Goal: Task Accomplishment & Management: Use online tool/utility

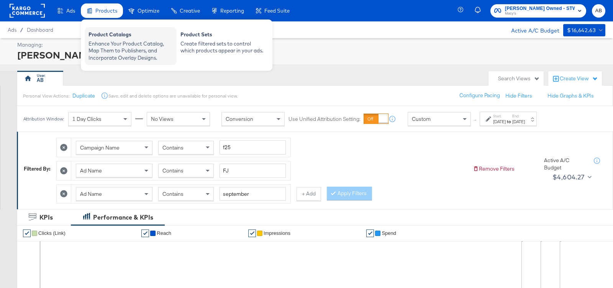
click at [107, 46] on div "Enhance Your Product Catalog, Map Them to Publishers, and Incorporate Overlay D…" at bounding box center [131, 50] width 84 height 21
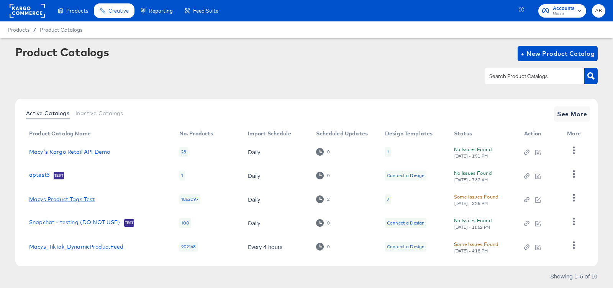
click at [74, 200] on link "Macys Product Tags Test" at bounding box center [62, 200] width 66 height 6
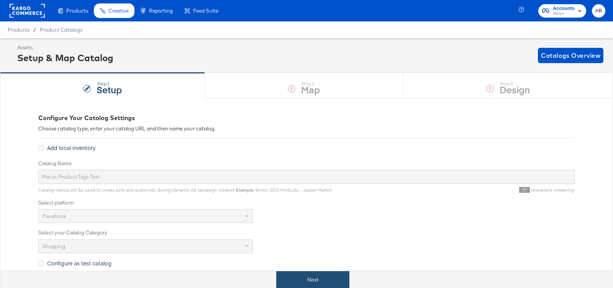
click at [303, 279] on button "Next" at bounding box center [312, 280] width 73 height 17
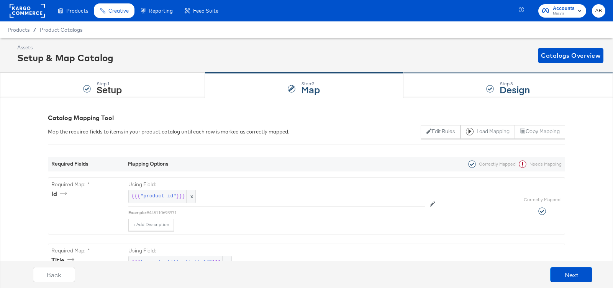
click at [462, 83] on div "Step: 3 Design" at bounding box center [508, 85] width 210 height 25
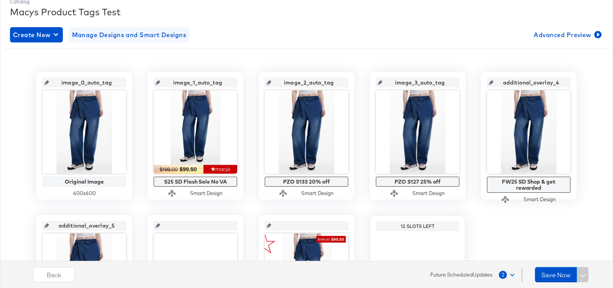
scroll to position [107, 0]
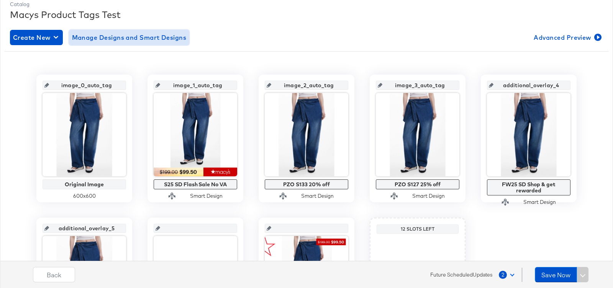
click at [107, 36] on span "Manage Designs and Smart Designs" at bounding box center [129, 37] width 115 height 11
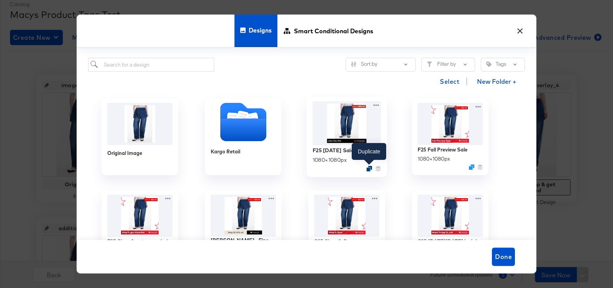
click at [366, 168] on div at bounding box center [369, 169] width 6 height 6
click at [369, 167] on icon "Duplicate" at bounding box center [369, 169] width 6 height 6
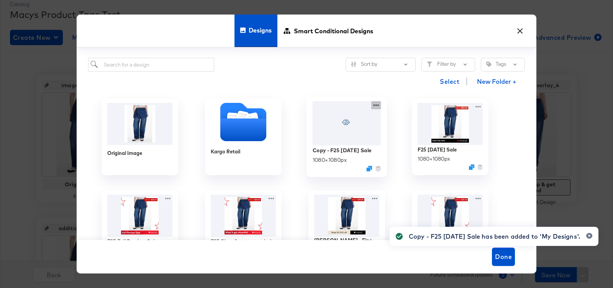
click at [374, 104] on icon at bounding box center [376, 105] width 10 height 8
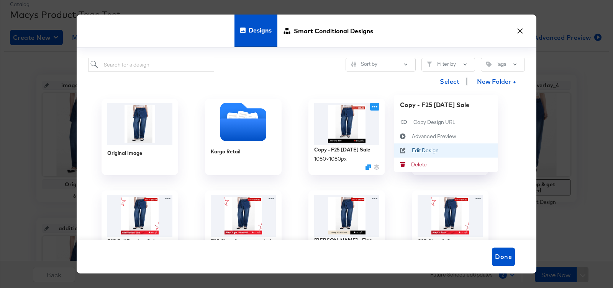
click at [412, 151] on div "Edit Design Edit Design" at bounding box center [412, 151] width 0 height 0
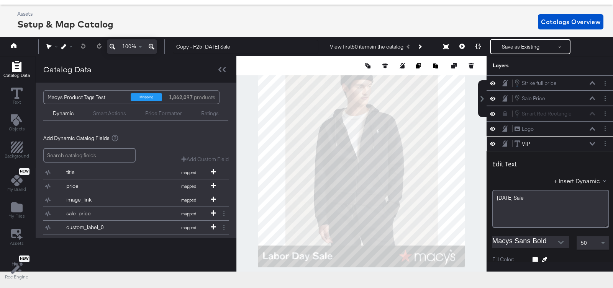
scroll to position [58, 0]
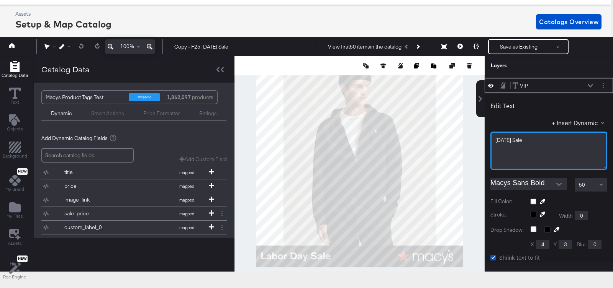
click at [529, 143] on div "[DATE] Sale" at bounding box center [548, 151] width 117 height 38
drag, startPoint x: 534, startPoint y: 140, endPoint x: 472, endPoint y: 136, distance: 61.9
click at [472, 75] on div "Catalog Data Text Objects Background New My Brand My Files Assets New Rec Engin…" at bounding box center [304, 65] width 617 height 19
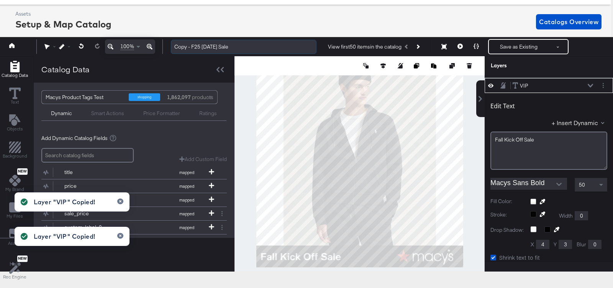
click at [191, 48] on input "Copy - F25 [DATE] Sale" at bounding box center [244, 47] width 146 height 14
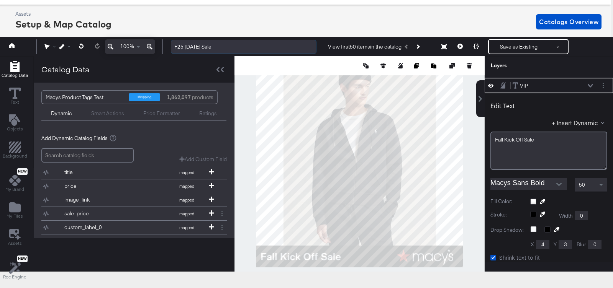
click at [185, 46] on input "F25 [DATE] Sale" at bounding box center [244, 47] width 146 height 14
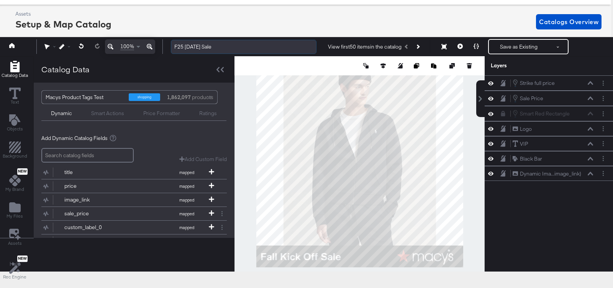
scroll to position [0, 0]
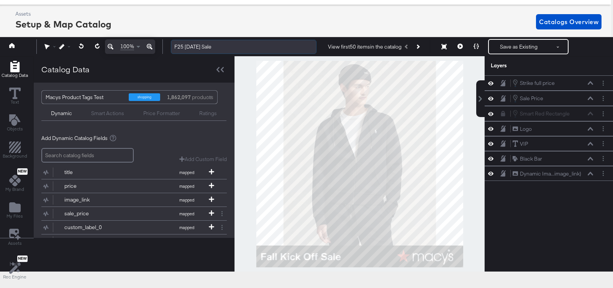
click at [188, 48] on input "F25 [DATE] Sale" at bounding box center [244, 47] width 146 height 14
drag, startPoint x: 183, startPoint y: 47, endPoint x: 252, endPoint y: 47, distance: 68.6
click at [252, 47] on input "F25 [DATE] Sale" at bounding box center [244, 47] width 146 height 14
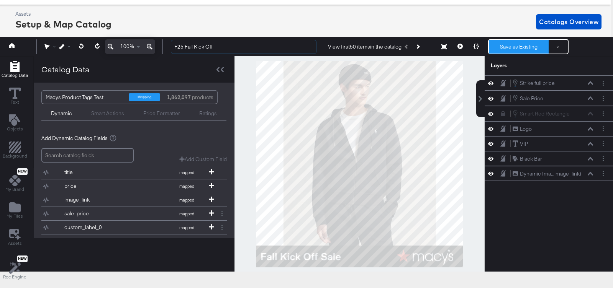
type input "F25 Fall Kick Off"
click at [516, 46] on button "Save as Existing" at bounding box center [519, 47] width 60 height 14
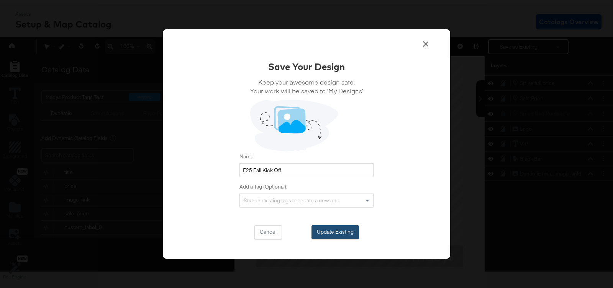
click at [328, 231] on button "Update Existing" at bounding box center [335, 233] width 48 height 14
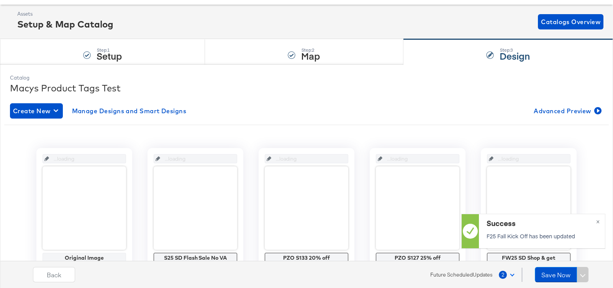
scroll to position [34, 0]
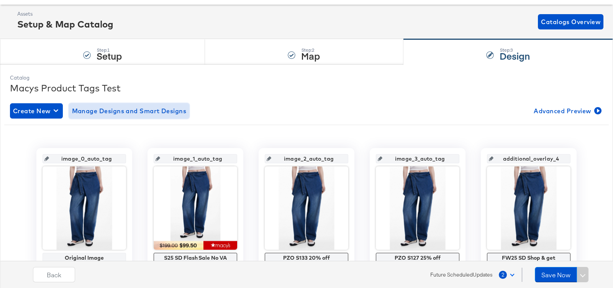
click at [143, 108] on span "Manage Designs and Smart Designs" at bounding box center [129, 111] width 115 height 11
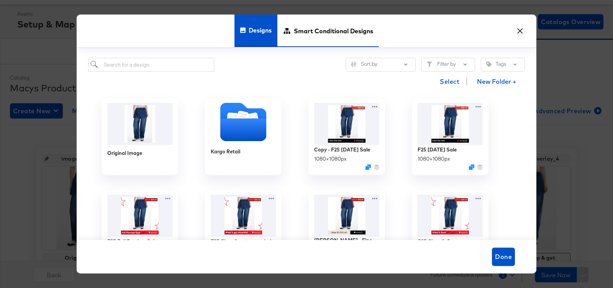
click at [336, 45] on span "Smart Conditional Designs" at bounding box center [333, 31] width 79 height 34
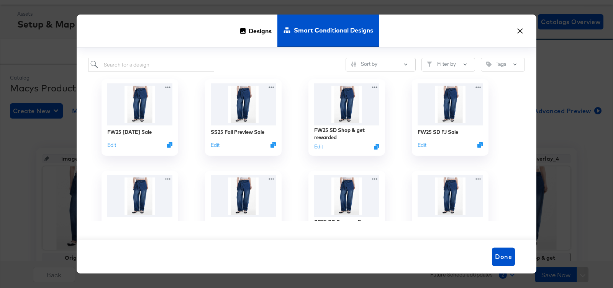
scroll to position [10, 0]
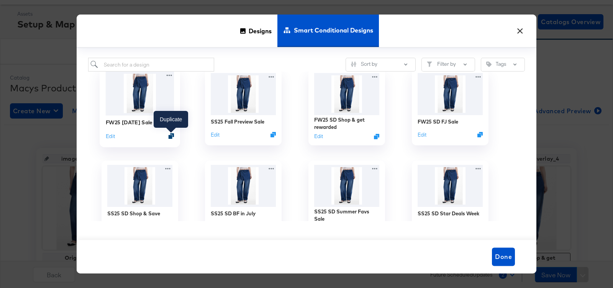
click at [169, 134] on div at bounding box center [172, 136] width 6 height 6
click at [170, 136] on icon "Duplicate" at bounding box center [172, 136] width 6 height 6
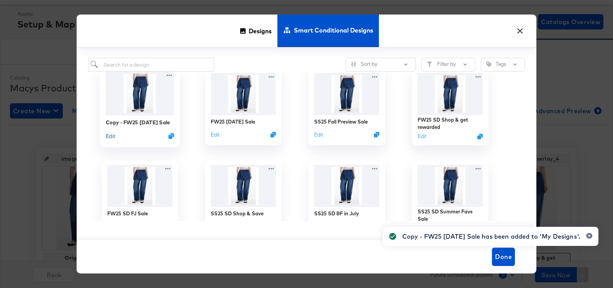
click at [107, 136] on button "Edit" at bounding box center [110, 136] width 9 height 7
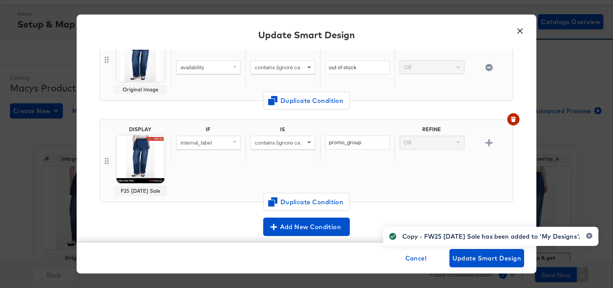
scroll to position [100, 0]
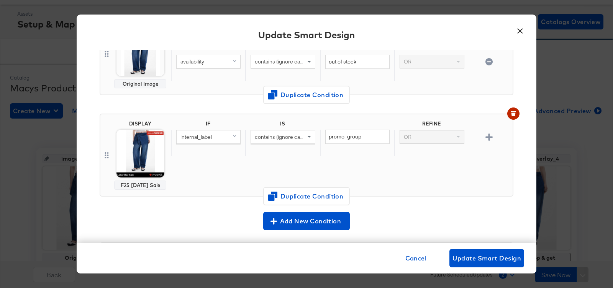
click at [135, 162] on img at bounding box center [140, 154] width 48 height 48
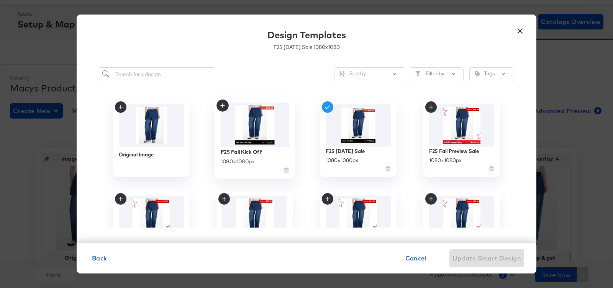
click at [258, 128] on img at bounding box center [255, 125] width 69 height 44
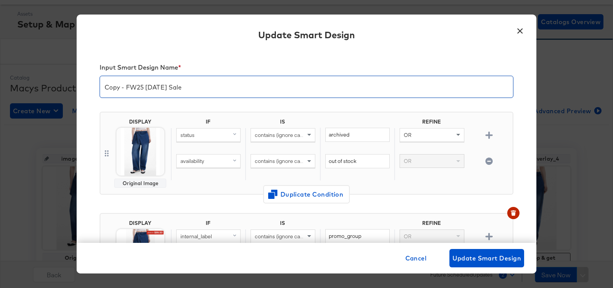
drag, startPoint x: 125, startPoint y: 89, endPoint x: 47, endPoint y: 79, distance: 79.2
click at [47, 79] on div "× Update Smart Design Input Smart Design Name * Copy - FW25 [DATE] Sale DISPLAY…" at bounding box center [306, 144] width 613 height 288
drag, startPoint x: 122, startPoint y: 88, endPoint x: 220, endPoint y: 87, distance: 97.7
click at [220, 87] on input "FW25 [DATE] Sale" at bounding box center [306, 83] width 413 height 21
paste input "STWD-F25 FY25 Fall"
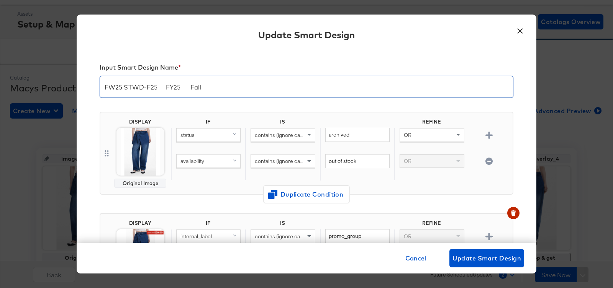
click at [124, 89] on input "FW25 STWD-F25 FY25 Fall" at bounding box center [306, 83] width 413 height 21
type input "FW25 Fall Kick Off"
click at [496, 259] on span "Update Smart Design" at bounding box center [486, 258] width 69 height 11
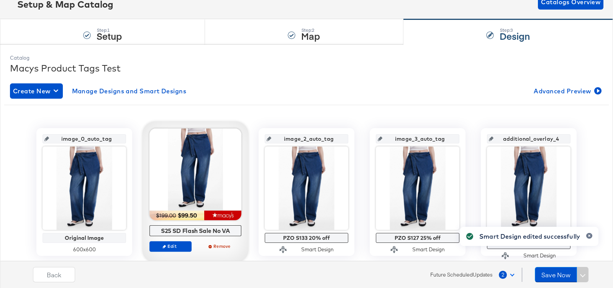
scroll to position [59, 0]
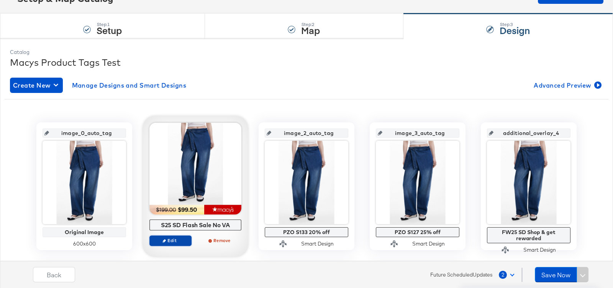
click at [170, 236] on button "Edit" at bounding box center [170, 241] width 42 height 11
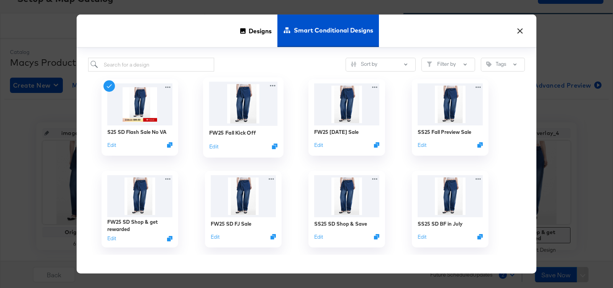
click at [229, 115] on img at bounding box center [243, 104] width 69 height 44
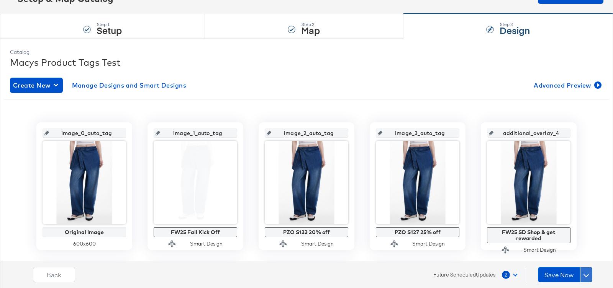
click at [583, 274] on button at bounding box center [586, 274] width 12 height 15
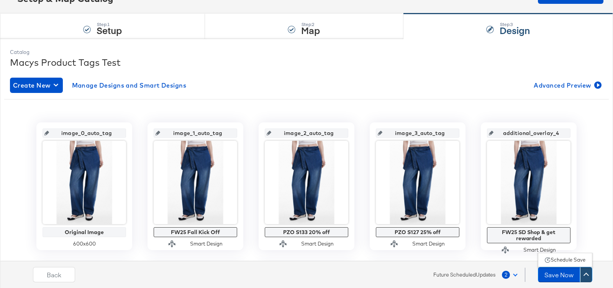
click at [574, 259] on div "Schedule Save" at bounding box center [568, 260] width 35 height 7
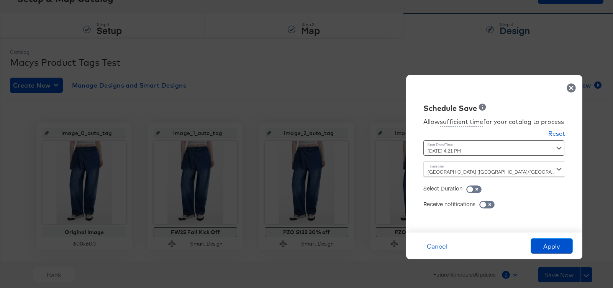
click at [492, 155] on div "[DATE] 4:21 PM ‹ [DATE] › Su Mo Tu We Th Fr Sa 31 1 2 3 4 5 6 7 8 9 10 11 12 13…" at bounding box center [475, 148] width 104 height 15
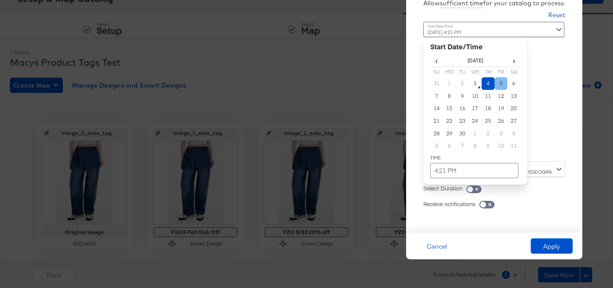
click at [500, 81] on td "5" at bounding box center [501, 83] width 13 height 13
click at [440, 174] on td "4:21 PM" at bounding box center [474, 170] width 88 height 15
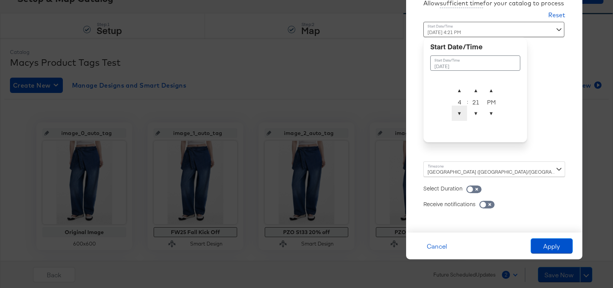
click at [460, 112] on span "▼" at bounding box center [459, 113] width 15 height 15
click at [477, 115] on span "▼" at bounding box center [475, 113] width 15 height 15
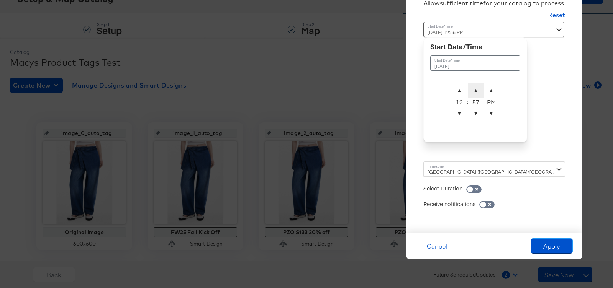
click at [480, 93] on span "▲" at bounding box center [475, 90] width 15 height 15
type input "[DATE] 12:00 AM"
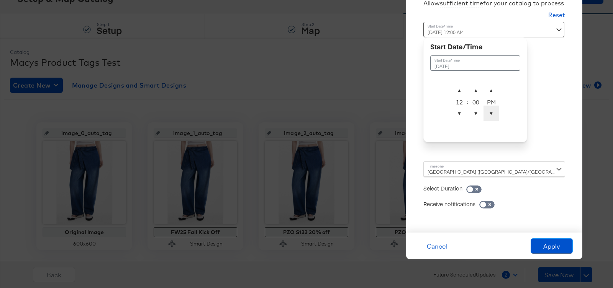
click at [493, 120] on span "▼" at bounding box center [490, 113] width 15 height 15
click at [474, 171] on div "[GEOGRAPHIC_DATA] ([GEOGRAPHIC_DATA]/[GEOGRAPHIC_DATA])" at bounding box center [494, 169] width 142 height 15
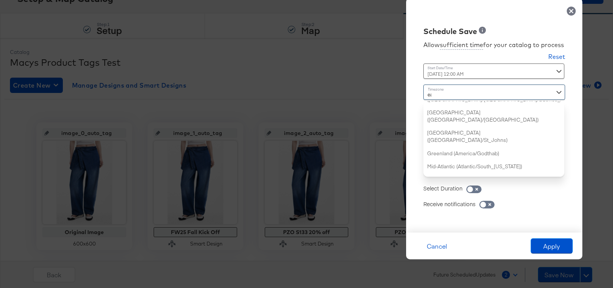
type input "eas"
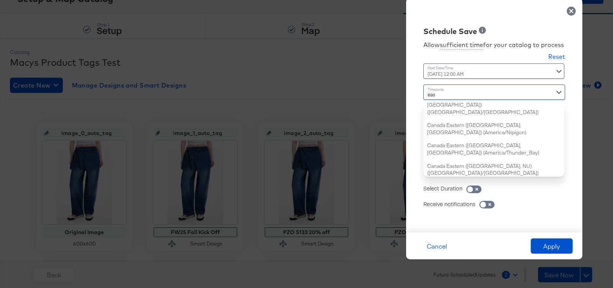
scroll to position [0, 0]
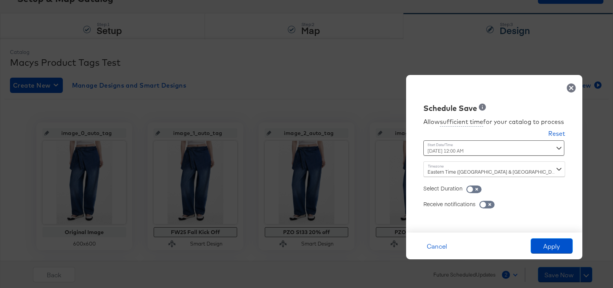
click at [550, 258] on div "Cancel Apply" at bounding box center [494, 246] width 176 height 27
click at [548, 254] on button "Apply" at bounding box center [552, 246] width 42 height 15
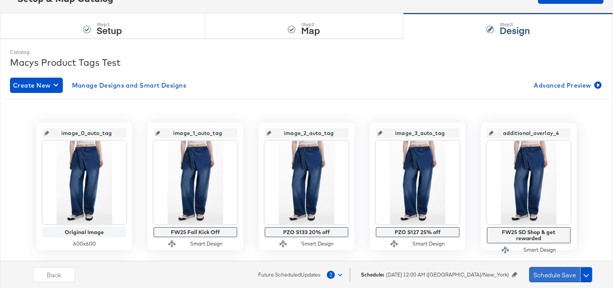
click at [552, 275] on button "Schedule Save" at bounding box center [554, 274] width 51 height 15
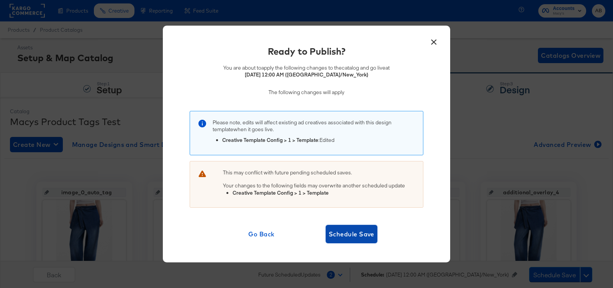
click at [341, 232] on span "Schedule Save" at bounding box center [352, 234] width 46 height 11
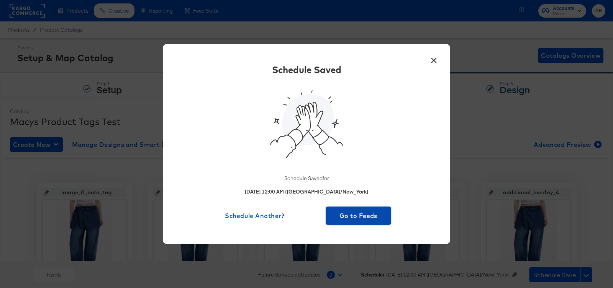
click at [372, 215] on span "Go to Feeds" at bounding box center [358, 216] width 59 height 11
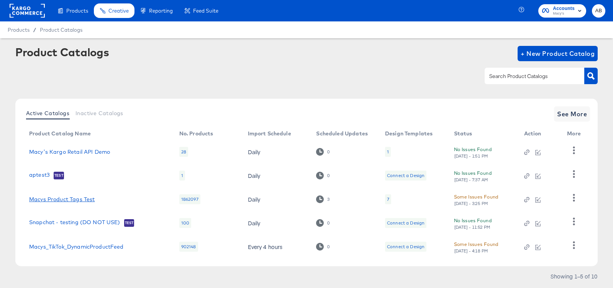
click at [79, 200] on link "Macys Product Tags Test" at bounding box center [62, 200] width 66 height 6
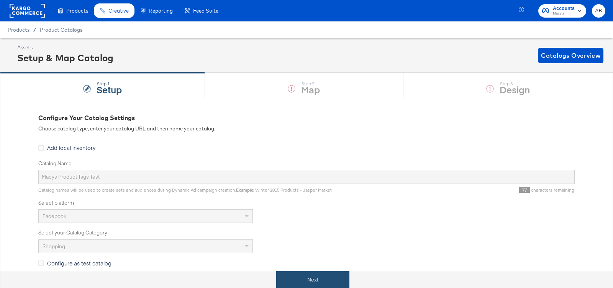
click at [300, 276] on button "Next" at bounding box center [312, 280] width 73 height 17
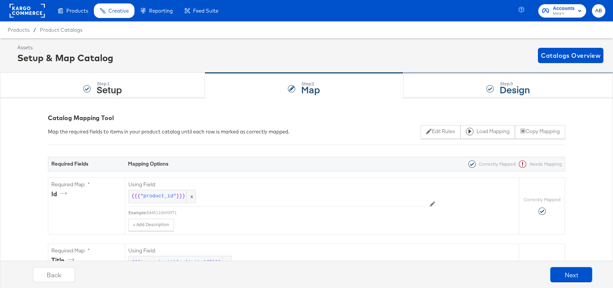
click at [466, 89] on div "Step: 3 Design" at bounding box center [508, 85] width 210 height 25
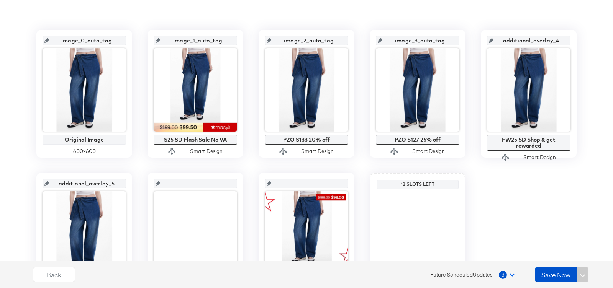
scroll to position [154, 0]
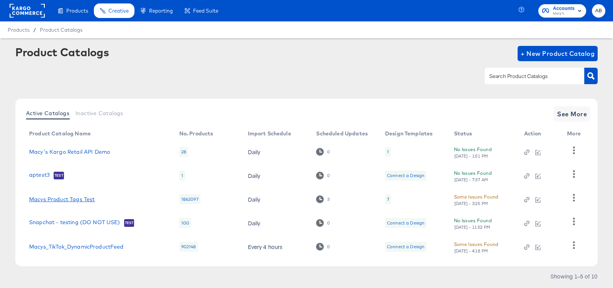
click at [66, 200] on link "Macys Product Tags Test" at bounding box center [62, 200] width 66 height 6
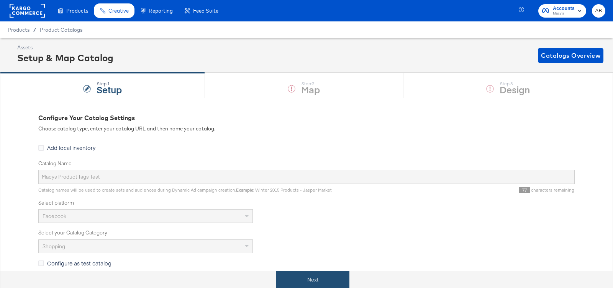
click at [316, 273] on button "Next" at bounding box center [312, 280] width 73 height 17
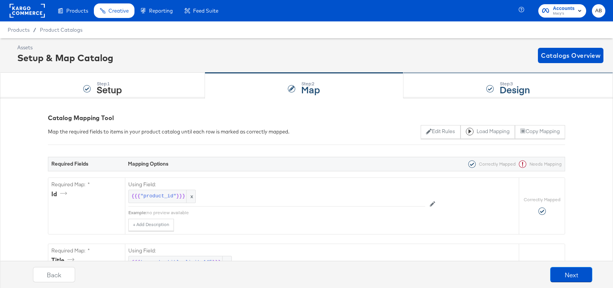
click at [480, 92] on div "Step: 3 Design" at bounding box center [508, 85] width 210 height 25
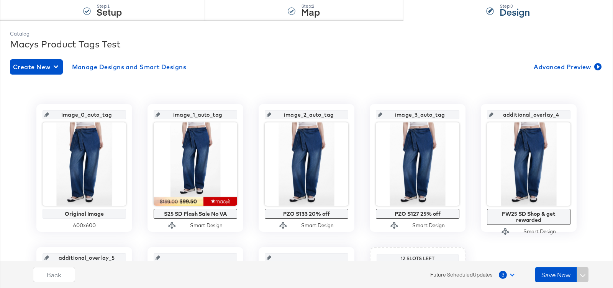
scroll to position [97, 0]
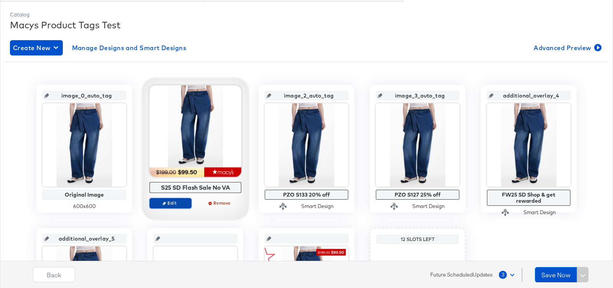
click at [171, 200] on span "Edit" at bounding box center [170, 203] width 35 height 6
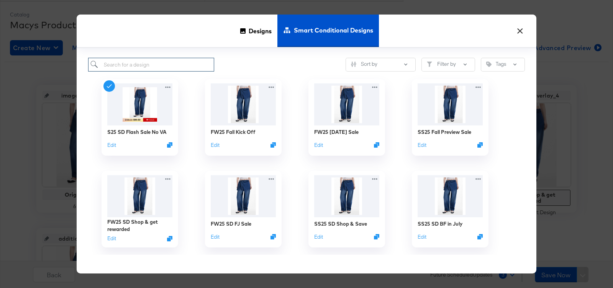
click at [163, 65] on input "search" at bounding box center [151, 65] width 126 height 14
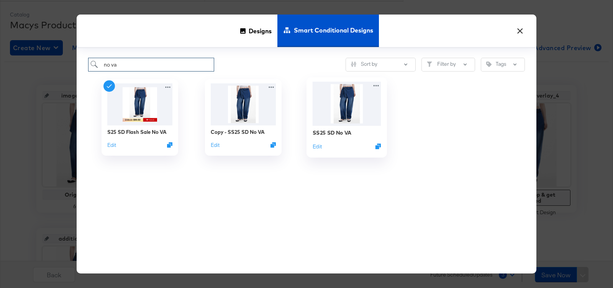
type input "no va"
click at [338, 104] on img at bounding box center [347, 104] width 69 height 44
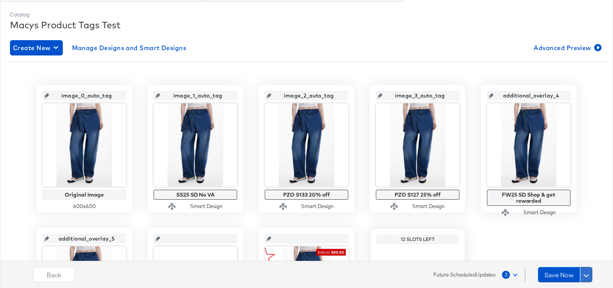
click at [591, 274] on button at bounding box center [586, 274] width 12 height 15
click at [581, 261] on div "Schedule Save" at bounding box center [568, 260] width 35 height 7
